Goal: Task Accomplishment & Management: Use online tool/utility

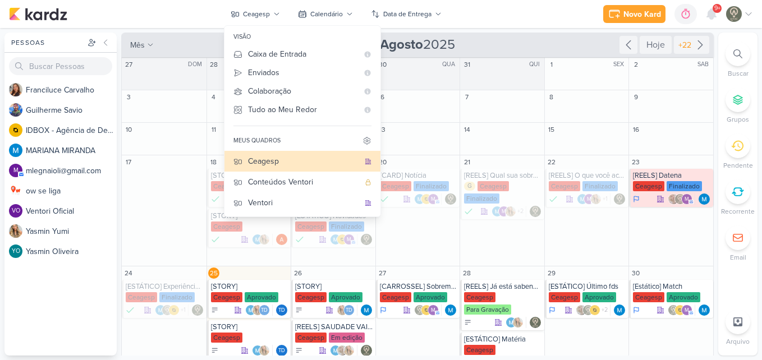
scroll to position [145, 0]
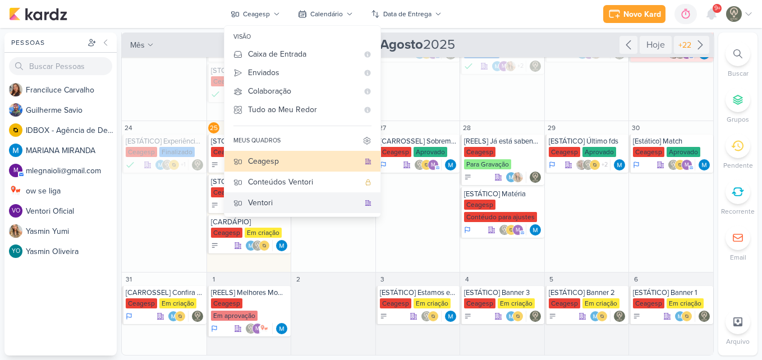
click at [270, 200] on div "Ventori" at bounding box center [303, 203] width 111 height 12
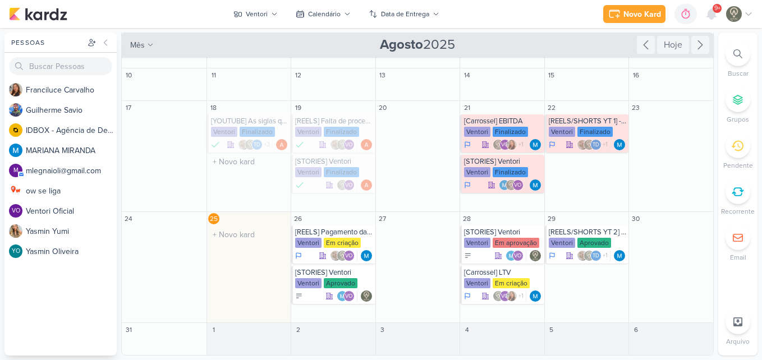
scroll to position [54, 0]
click at [334, 237] on div "[REELS] Pagamento das contas [GEOGRAPHIC_DATA] Em criação VO" at bounding box center [333, 245] width 84 height 38
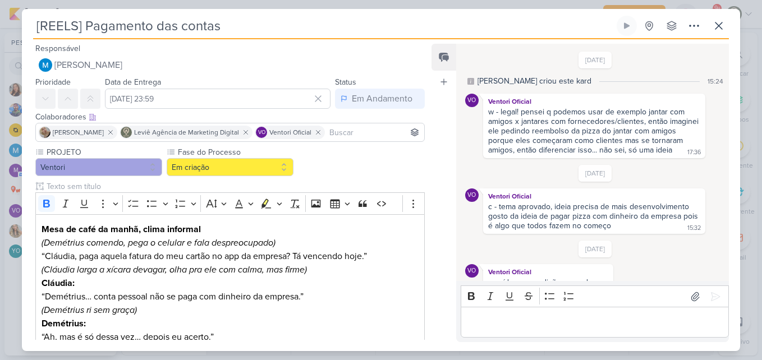
scroll to position [24, 0]
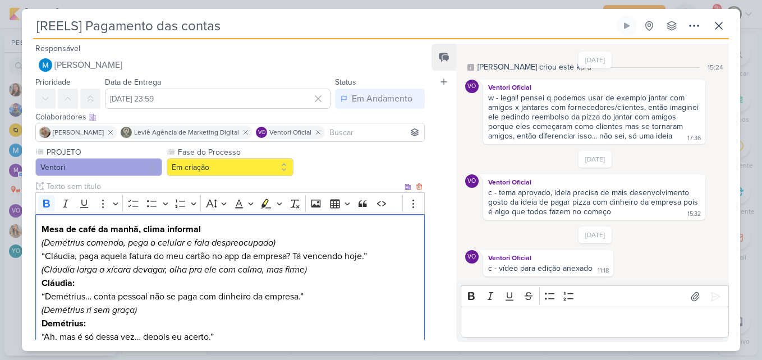
click at [198, 236] on p "Mesa de café da manhã, clima informal" at bounding box center [230, 229] width 377 height 13
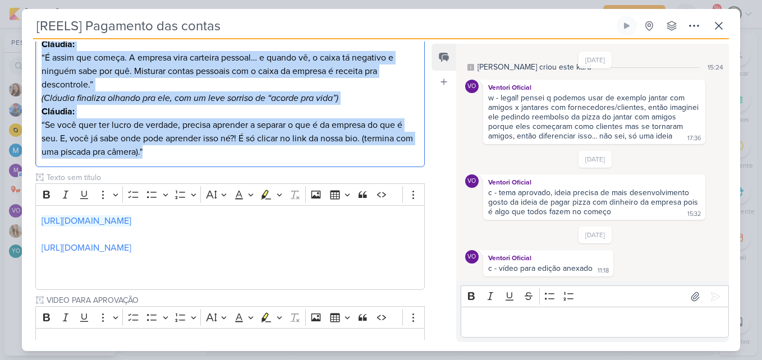
scroll to position [391, 0]
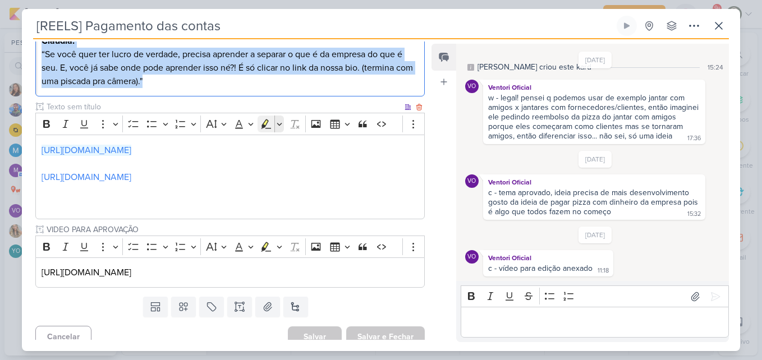
drag, startPoint x: 39, startPoint y: 230, endPoint x: 267, endPoint y: 122, distance: 252.1
click at [267, 122] on div "PROJETO [GEOGRAPHIC_DATA] Fase do Processo" at bounding box center [230, 22] width 390 height 532
copy div "Mesa de café da manhã, clima informal (Demétrius comendo, pega o celular e fala…"
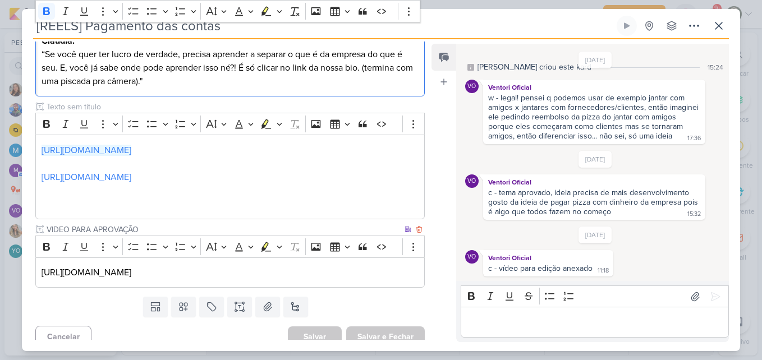
click at [237, 272] on p "[URL][DOMAIN_NAME]" at bounding box center [230, 272] width 377 height 13
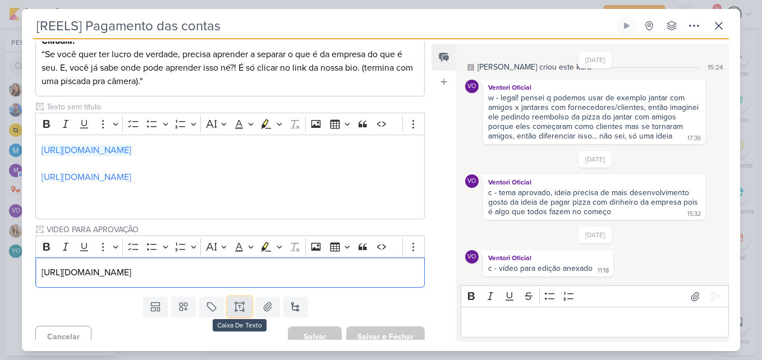
click at [239, 308] on icon at bounding box center [239, 306] width 11 height 11
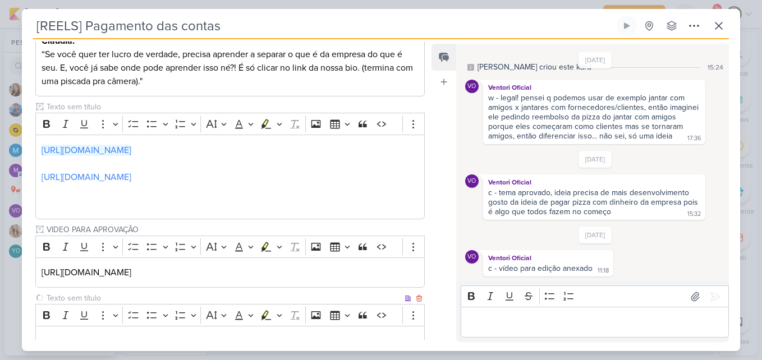
click at [182, 298] on input "text" at bounding box center [223, 298] width 358 height 12
type input "Legenda"
click at [186, 342] on div "Responsável [PERSON_NAME] Nenhum contato encontrado create new contact Novo Con…" at bounding box center [381, 195] width 719 height 312
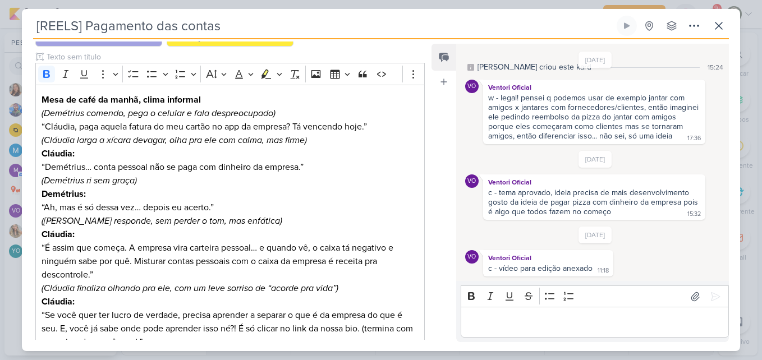
drag, startPoint x: 423, startPoint y: 197, endPoint x: 422, endPoint y: 309, distance: 111.7
click at [422, 309] on div "PROJETO [GEOGRAPHIC_DATA] Fase do Processo" at bounding box center [226, 320] width 408 height 606
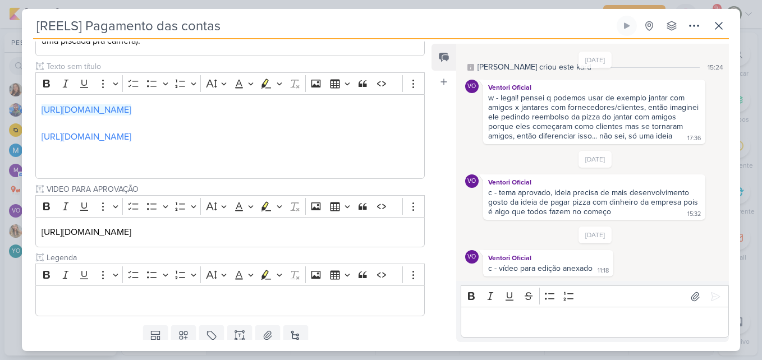
scroll to position [470, 0]
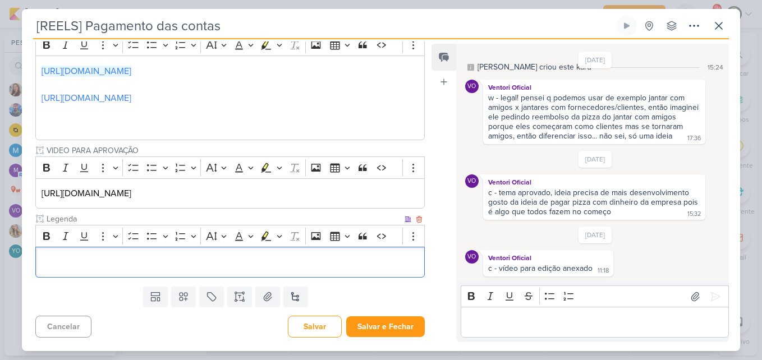
click at [290, 259] on div "Editor editing area: main" at bounding box center [230, 262] width 390 height 31
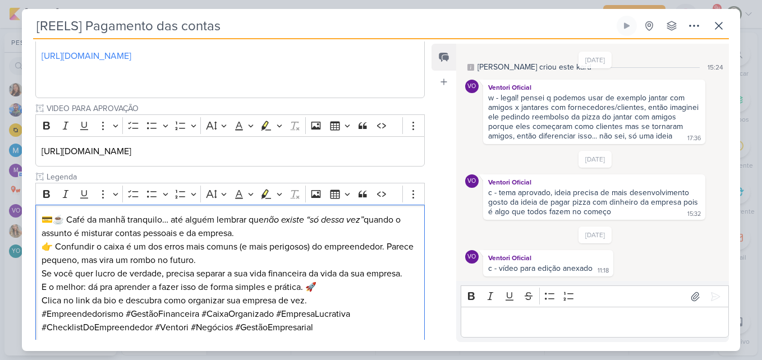
scroll to position [537, 0]
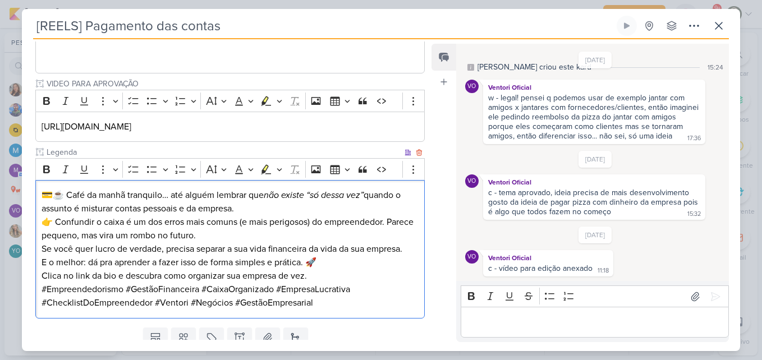
click at [227, 210] on p "💳☕ Café da manhã tranquilo… até alguém lembrar que não existe “só dessa vez” qu…" at bounding box center [230, 202] width 377 height 27
click at [263, 209] on p "💳☕ Café da manhã tranquilo… até alguém lembrar que não existe “só dessa vez” qu…" at bounding box center [230, 202] width 377 height 27
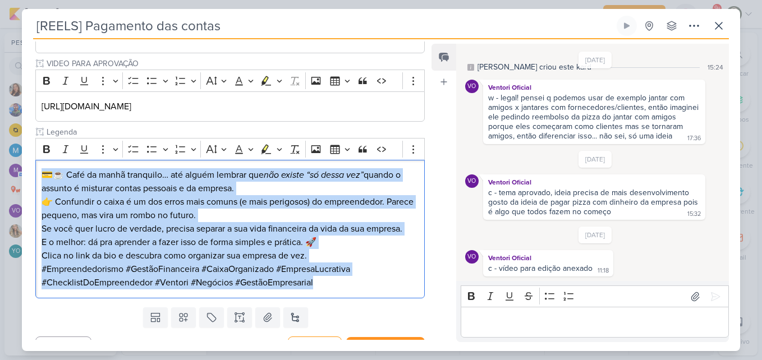
scroll to position [578, 0]
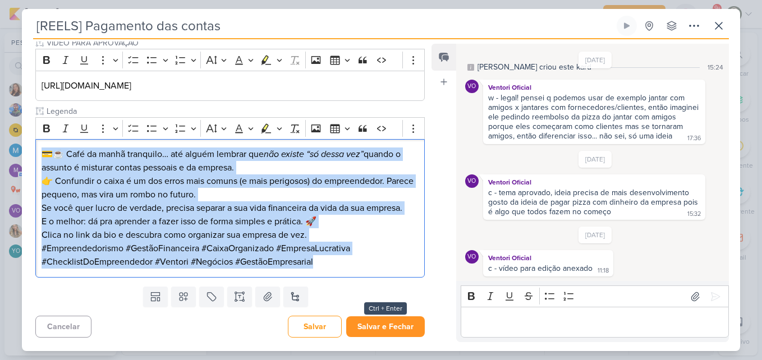
drag, startPoint x: 40, startPoint y: 194, endPoint x: 360, endPoint y: 328, distance: 346.7
click at [360, 328] on div "Responsável [PERSON_NAME] Nenhum contato encontrado create new contact Novo Con…" at bounding box center [226, 191] width 408 height 299
copy div "💳☕ Café da manhã tranquilo… até alguém lembrar que não existe “só dessa vez” qu…"
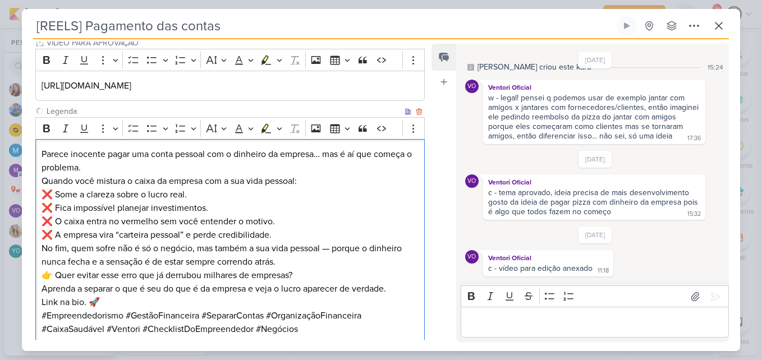
click at [255, 215] on p "Quando você mistura o caixa da empresa com a sua vida pessoal: ❌ Some a clareza…" at bounding box center [230, 208] width 377 height 67
click at [220, 164] on p "Parece inocente pagar uma conta pessoal com o dinheiro da empresa… mas é aí que…" at bounding box center [230, 161] width 377 height 27
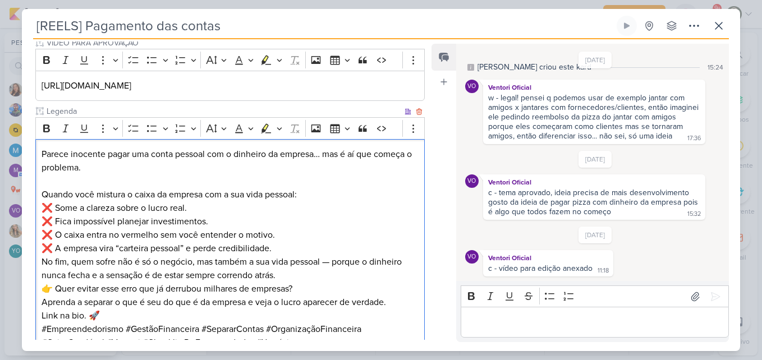
click at [300, 253] on p "Quando você mistura o caixa da empresa com a sua vida pessoal: ❌ Some a clareza…" at bounding box center [230, 221] width 377 height 67
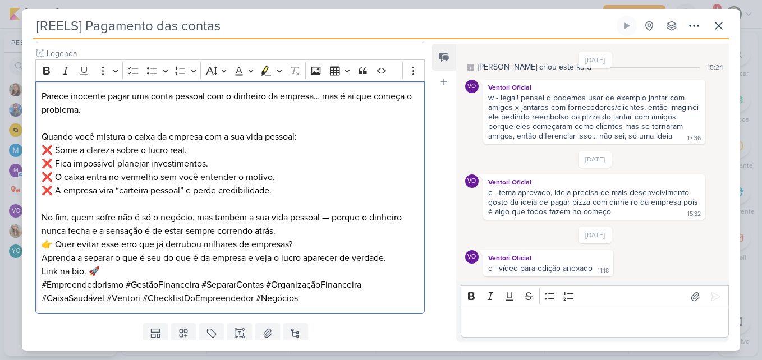
scroll to position [656, 0]
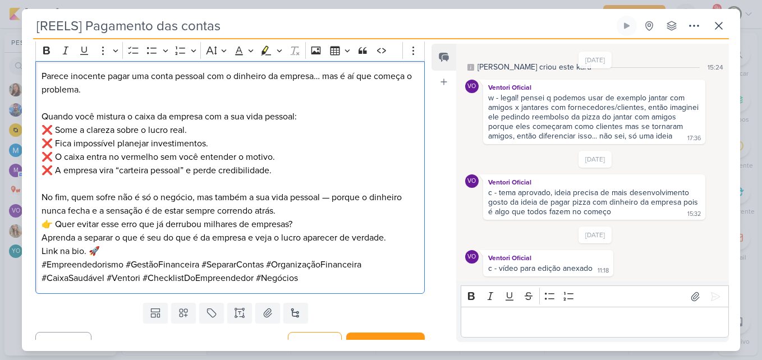
click at [336, 203] on p "No fim, quem sofre não é só o negócio, mas também a sua vida pessoal — porque o…" at bounding box center [230, 204] width 377 height 27
click at [285, 213] on p "No fim, quem sofre não é só o negócio, mas também a sua vida pessoal, porque o …" at bounding box center [230, 204] width 377 height 27
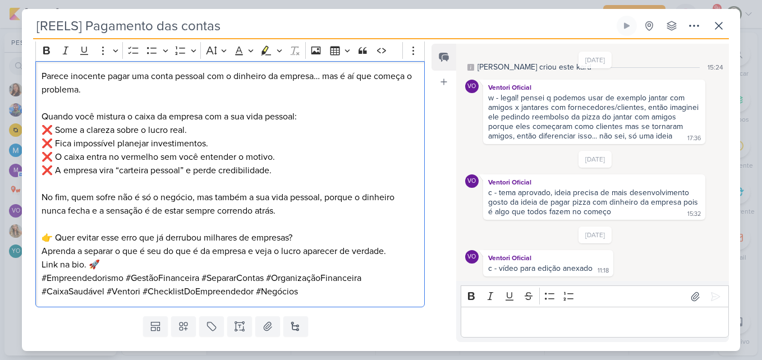
click at [302, 228] on p "Editor editing area: main" at bounding box center [230, 224] width 377 height 13
click at [305, 234] on p "👉 Quer evitar esse erro que já derrubou milhares de empresas? Aprenda a separar…" at bounding box center [230, 244] width 377 height 27
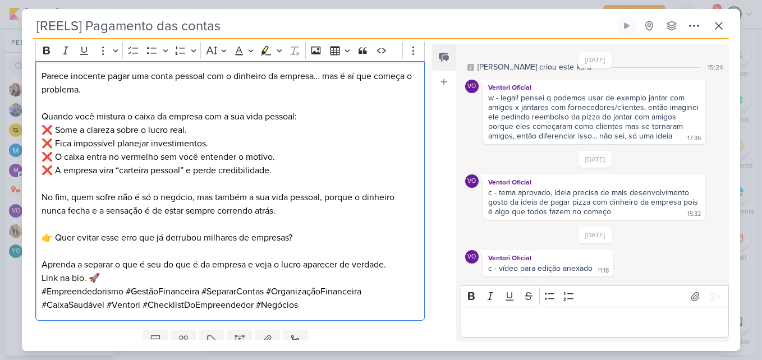
click at [224, 281] on p "Link na bio. 🚀" at bounding box center [230, 278] width 377 height 13
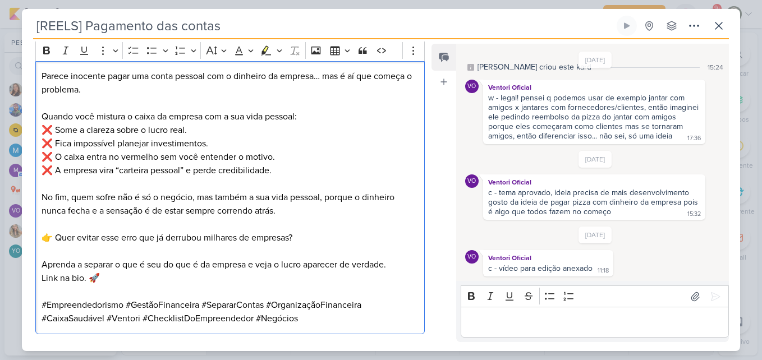
scroll to position [712, 0]
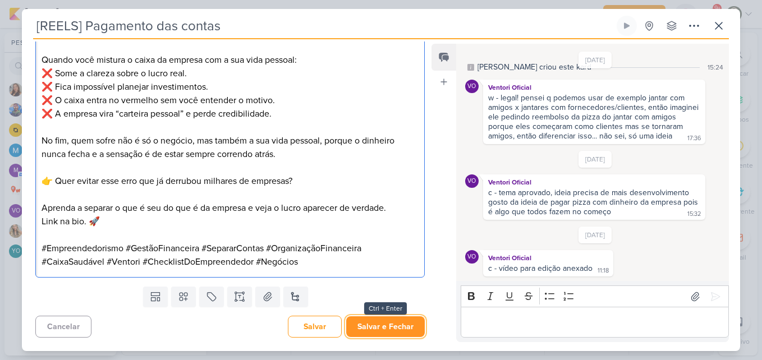
click at [406, 327] on button "Salvar e Fechar" at bounding box center [385, 327] width 79 height 21
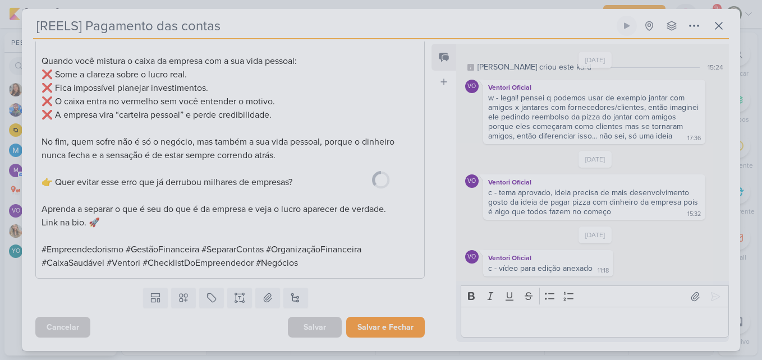
scroll to position [711, 0]
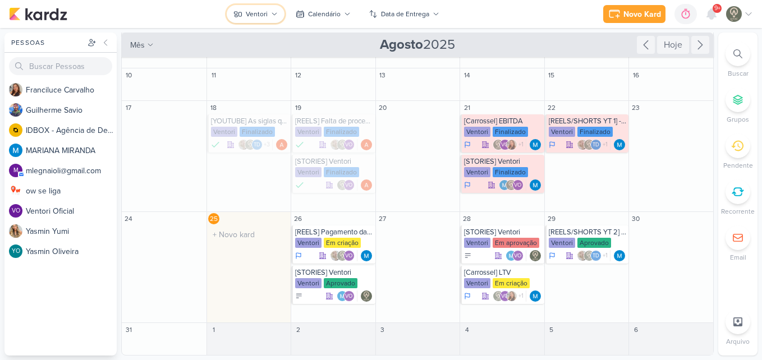
click at [264, 19] on div "Ventori" at bounding box center [257, 14] width 22 height 10
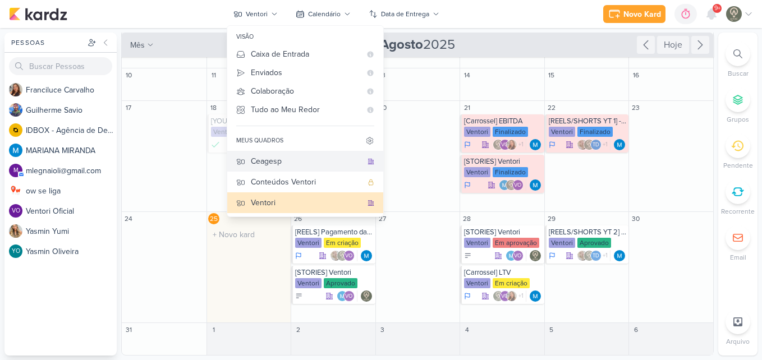
click at [271, 167] on div "Ceagesp" at bounding box center [306, 162] width 111 height 12
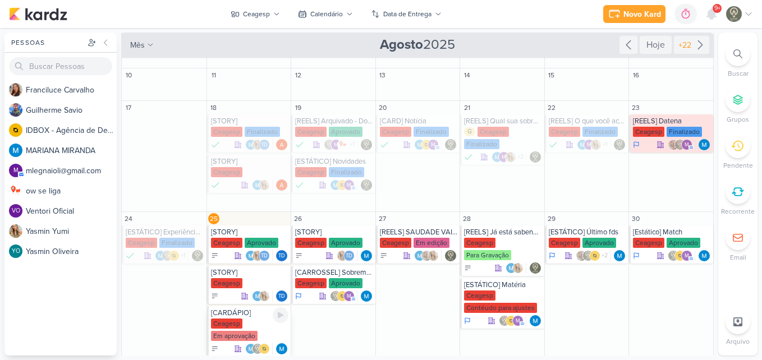
click at [248, 322] on div "Ceagesp Em aprovação" at bounding box center [250, 331] width 78 height 24
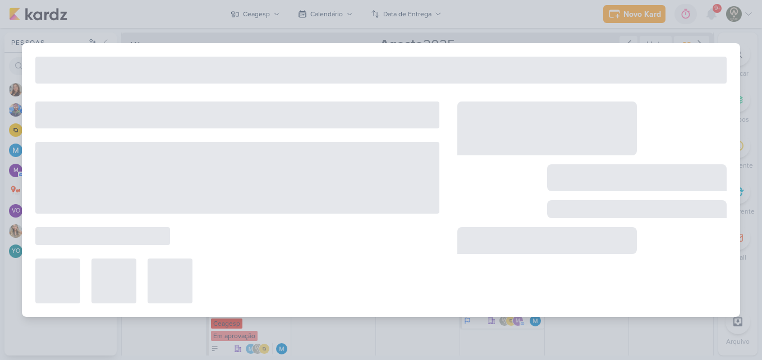
type input "[CARDÁPIO]"
type input "[DATE] 23:59"
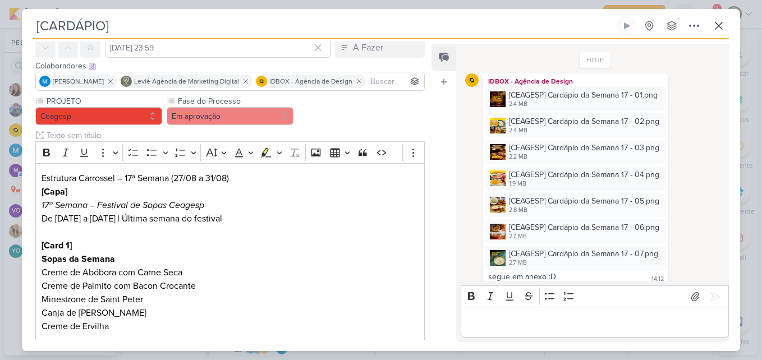
scroll to position [60, 0]
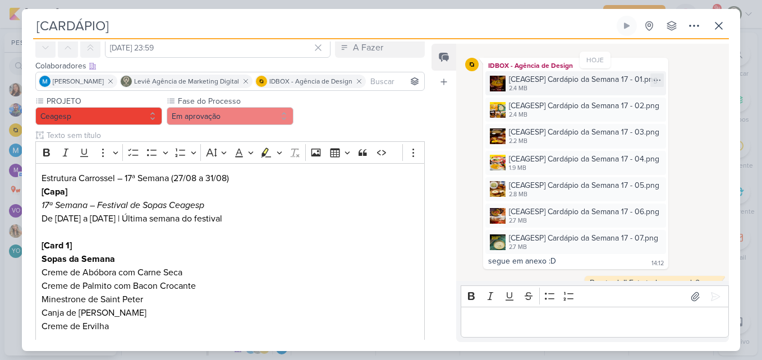
click at [556, 89] on div "2.4 MB" at bounding box center [583, 88] width 149 height 9
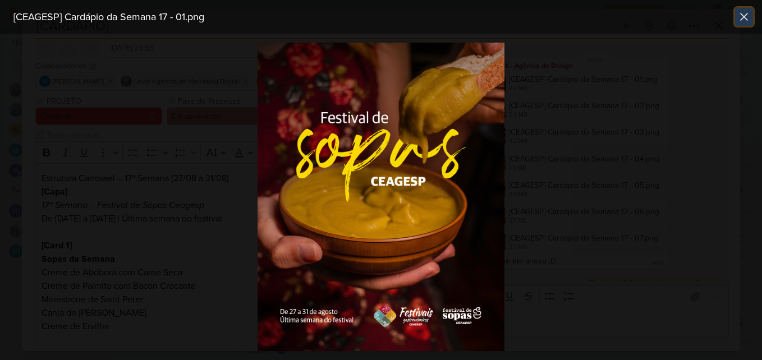
click at [749, 22] on icon at bounding box center [744, 16] width 13 height 13
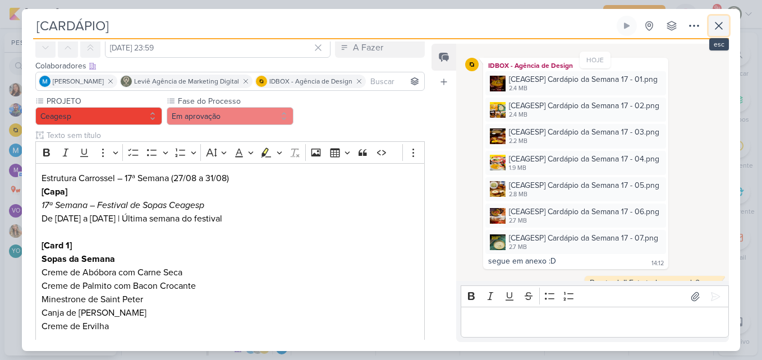
click at [719, 30] on icon at bounding box center [718, 25] width 13 height 13
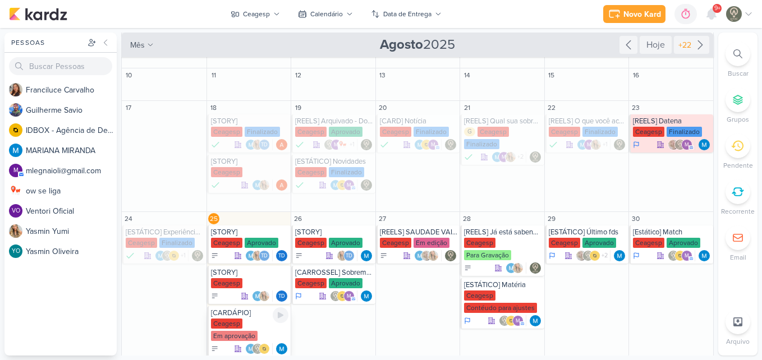
click at [236, 314] on div "[CARDÁPIO]" at bounding box center [250, 313] width 78 height 9
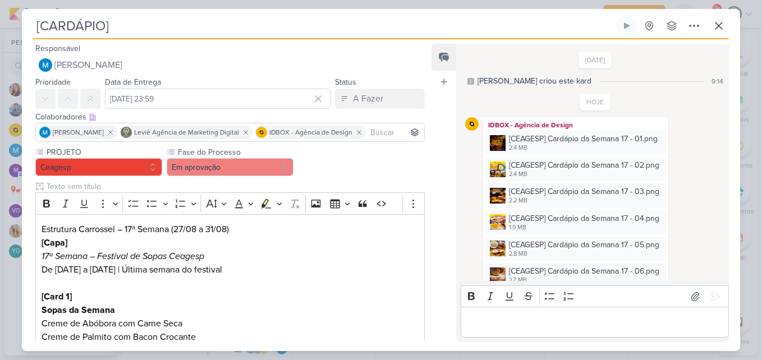
scroll to position [151, 0]
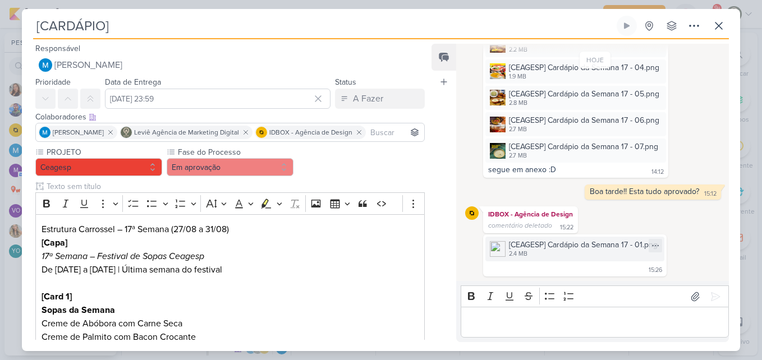
click at [515, 247] on div "[CEAGESP] Cardápio da Semana 17 - 01.png" at bounding box center [583, 245] width 149 height 12
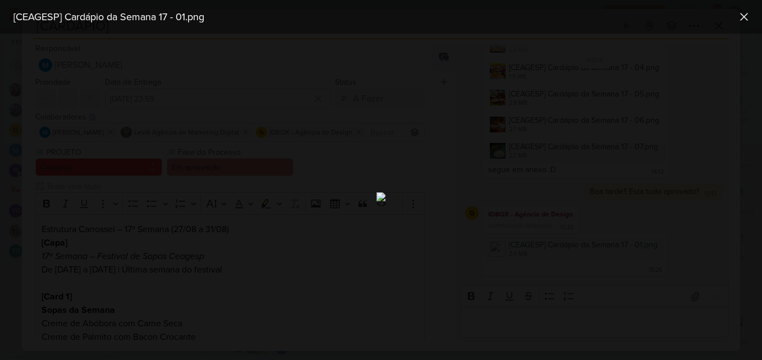
scroll to position [194, 0]
click at [744, 13] on icon at bounding box center [744, 16] width 13 height 13
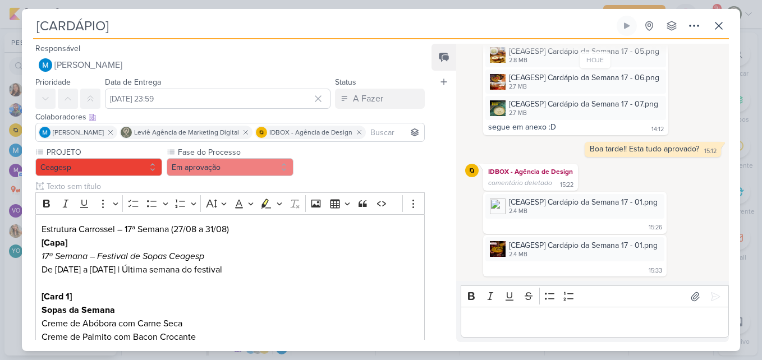
click at [550, 262] on div "[CEAGESP] Cardápio da Semana 17 - 01.png 2.4 MB Adicionar ao Kard [GEOGRAPHIC_D…" at bounding box center [575, 256] width 184 height 42
click at [547, 255] on div "2.4 MB" at bounding box center [583, 254] width 149 height 9
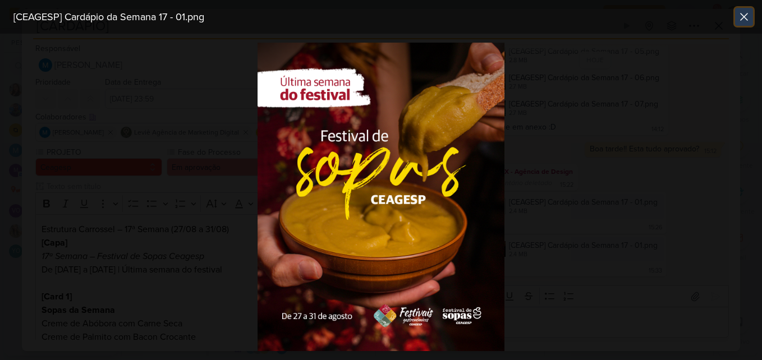
click at [745, 20] on icon at bounding box center [744, 16] width 13 height 13
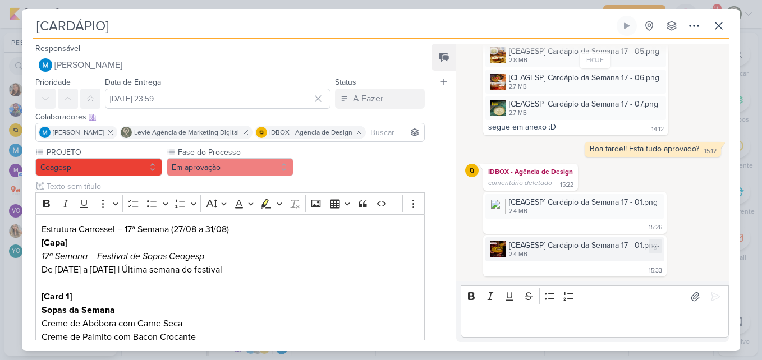
click at [517, 254] on div "2.4 MB" at bounding box center [583, 254] width 149 height 9
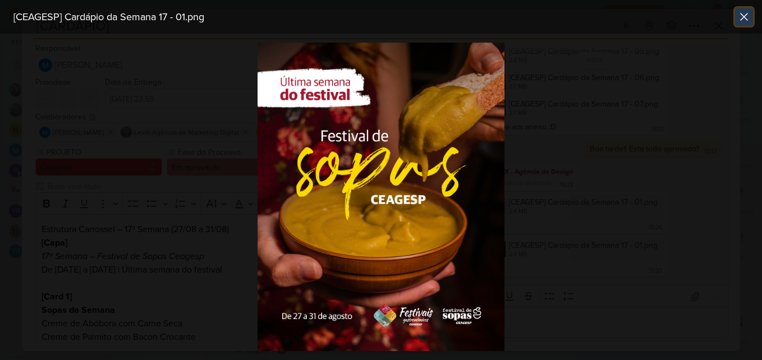
click at [740, 24] on button at bounding box center [744, 17] width 18 height 18
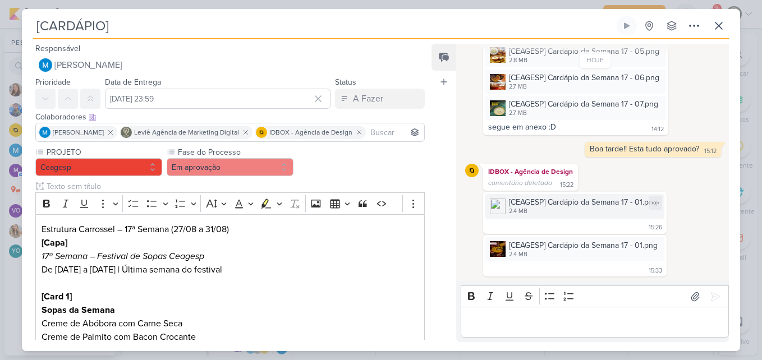
click at [503, 212] on img at bounding box center [498, 207] width 16 height 16
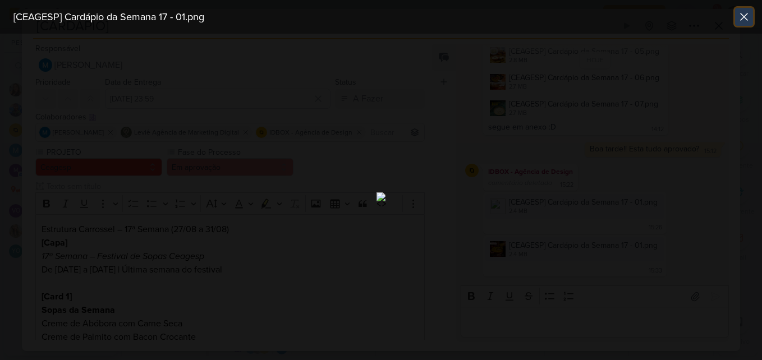
click at [751, 16] on icon at bounding box center [744, 16] width 13 height 13
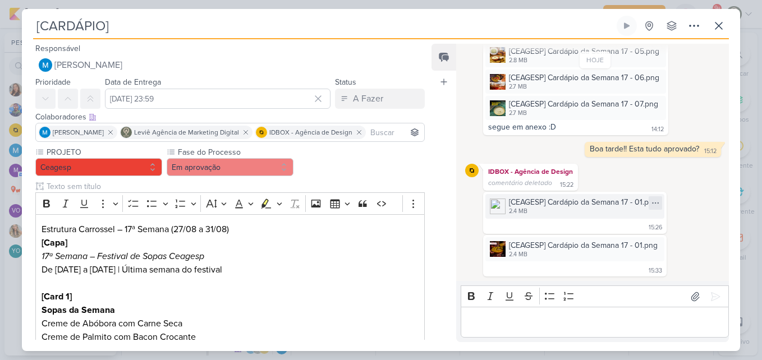
click at [655, 200] on icon at bounding box center [655, 203] width 9 height 9
click at [687, 220] on div "[CEAGESP] Cardápio da Semana 17 - 01.png 2.4 MB Adicionar ao Kard [GEOGRAPHIC_D…" at bounding box center [595, 213] width 260 height 42
click at [547, 260] on div "[CEAGESP] Cardápio da Semana 17 - 01.png 2.4 MB" at bounding box center [575, 249] width 179 height 24
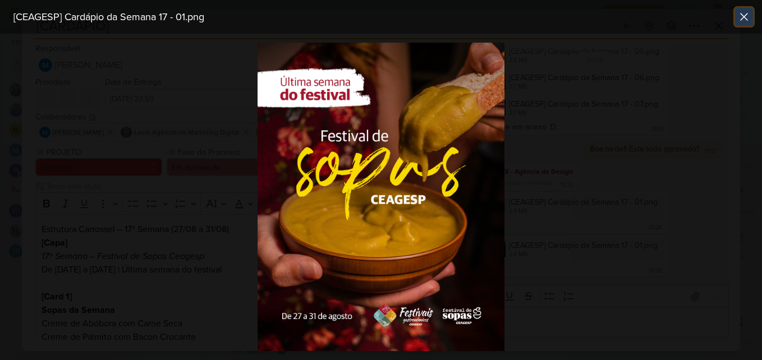
click at [743, 25] on button at bounding box center [744, 17] width 18 height 18
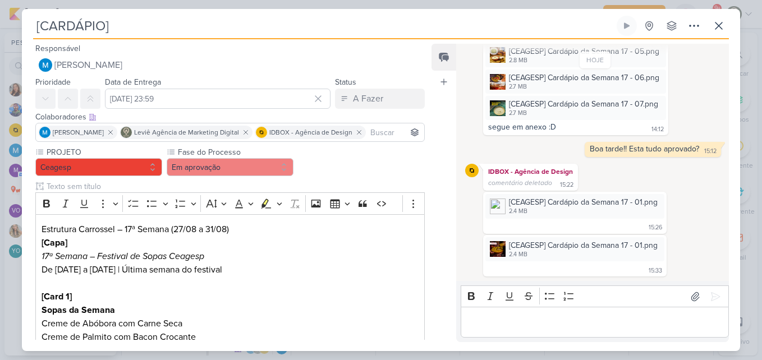
click at [380, 137] on input at bounding box center [395, 132] width 54 height 13
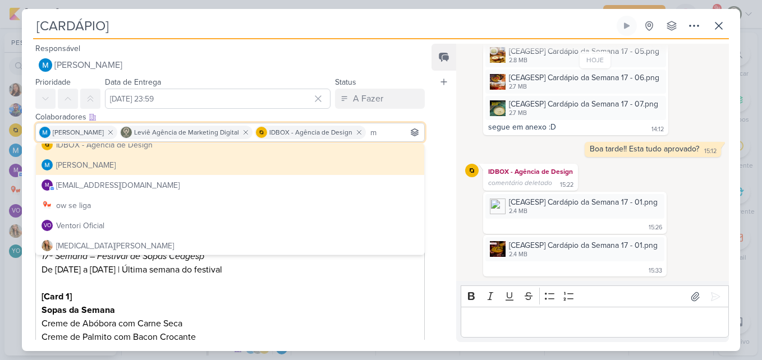
scroll to position [70, 0]
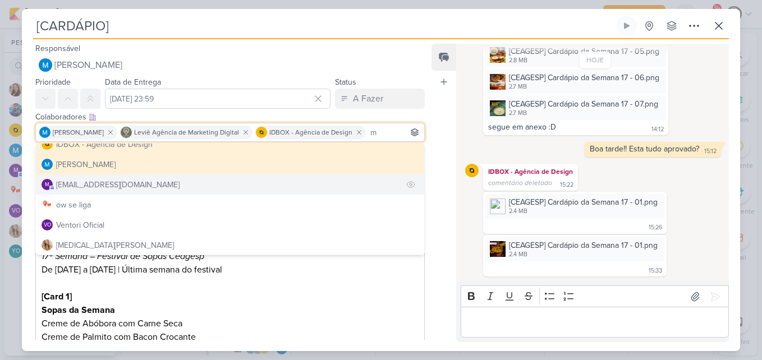
type input "m"
click at [325, 187] on button "m [EMAIL_ADDRESS][DOMAIN_NAME]" at bounding box center [230, 185] width 388 height 20
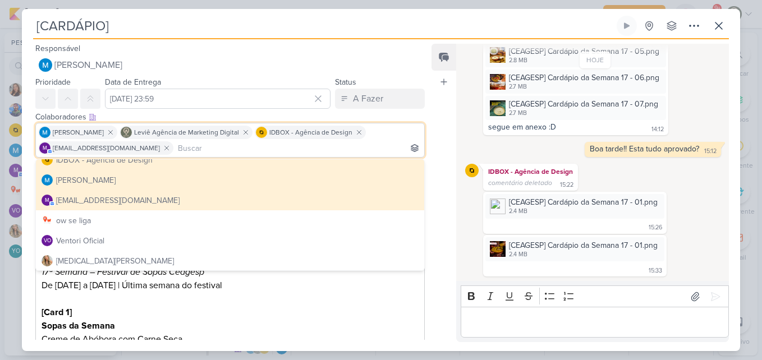
click at [438, 194] on div "Feed Atrelar email Solte o email para atrelar ao kard" at bounding box center [444, 193] width 25 height 299
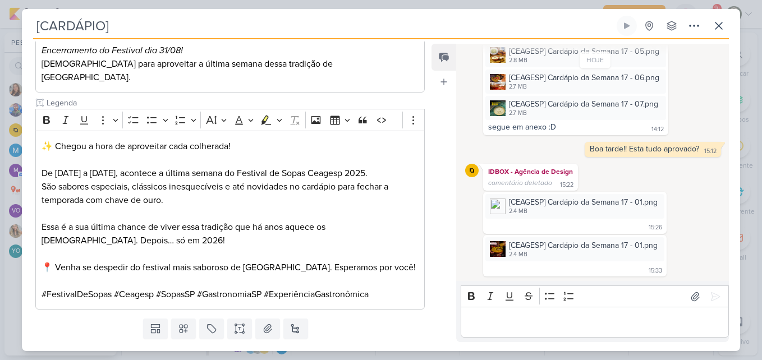
scroll to position [685, 0]
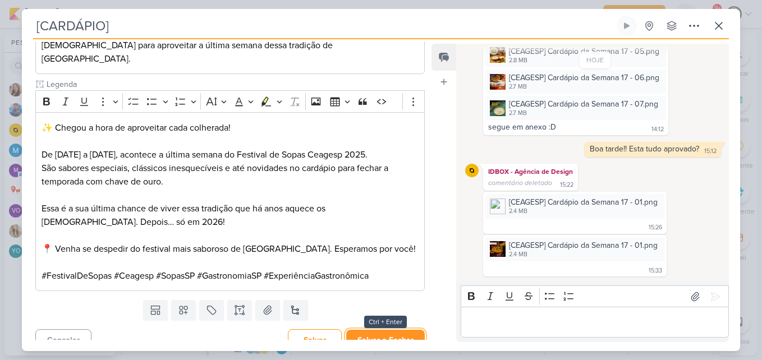
click at [396, 330] on button "Salvar e Fechar" at bounding box center [385, 340] width 79 height 21
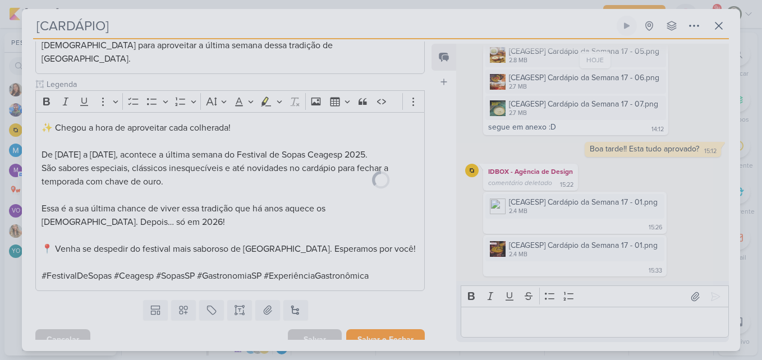
scroll to position [684, 0]
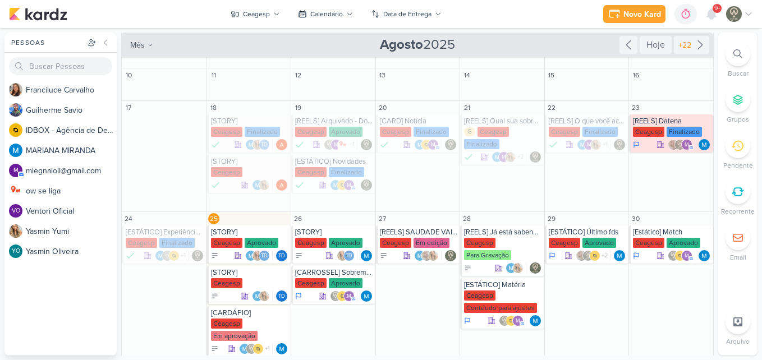
click at [483, 8] on div "Novo Kard Ctrl + k 0h0m Sessão desligada... Hoje 0h0m Semana 0h0m Mês 0h0m" at bounding box center [381, 14] width 744 height 28
